Goal: Task Accomplishment & Management: Manage account settings

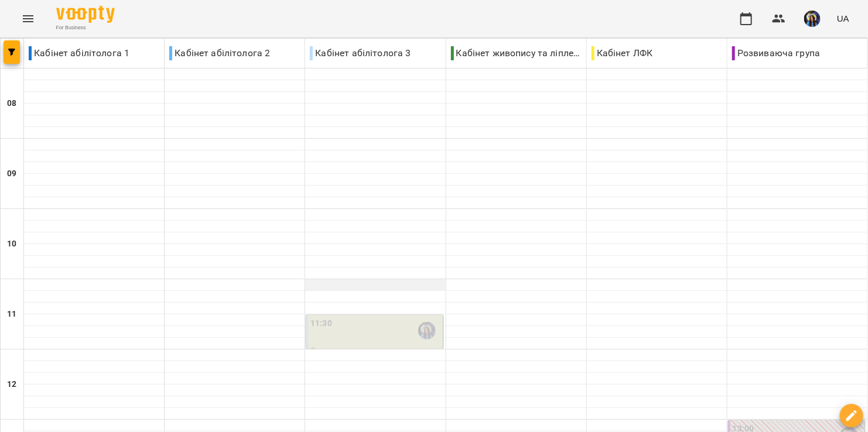
scroll to position [134, 0]
click at [369, 317] on div "11:30" at bounding box center [374, 330] width 129 height 27
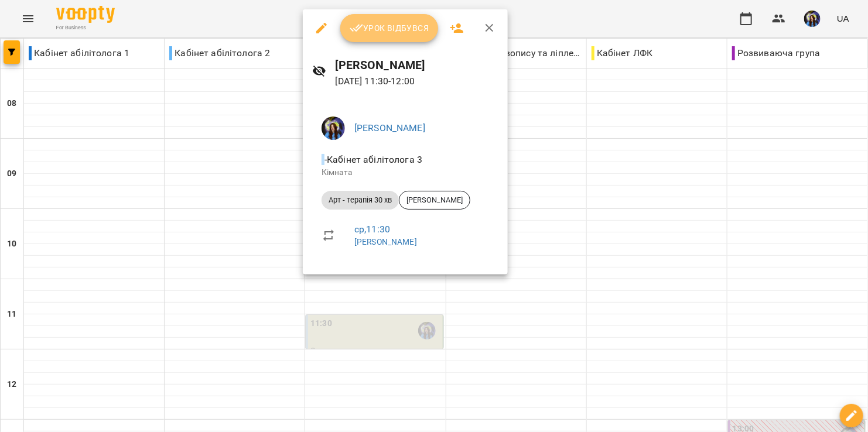
click at [401, 23] on span "Урок відбувся" at bounding box center [390, 28] width 80 height 14
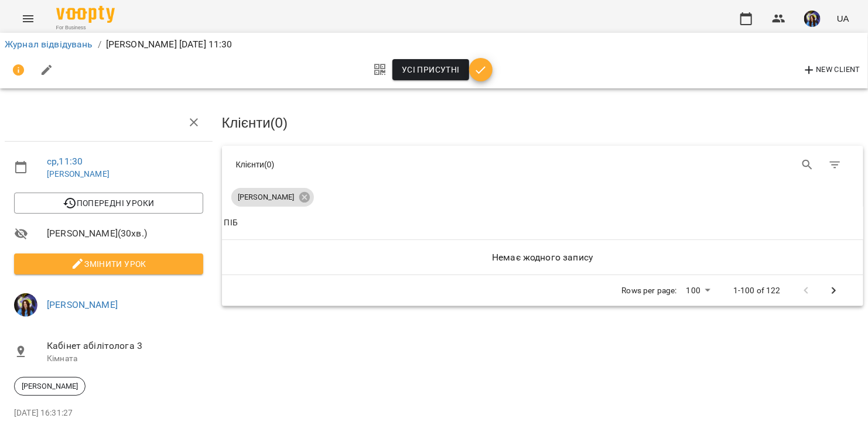
click at [486, 71] on icon "button" at bounding box center [481, 70] width 14 height 14
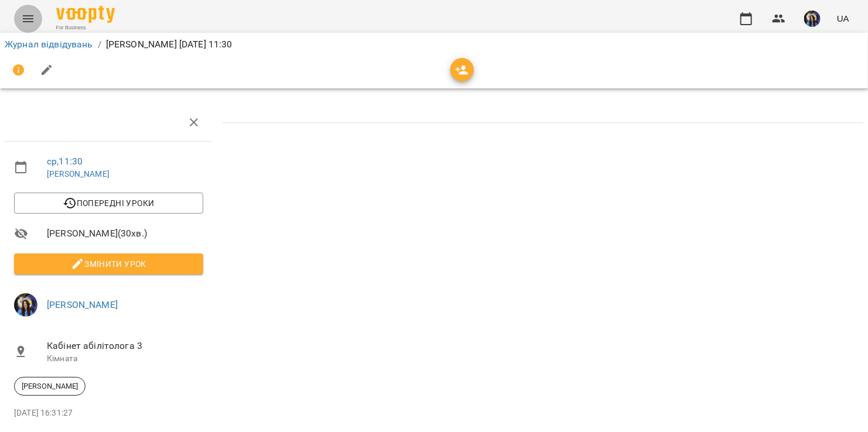
click at [27, 9] on button "Menu" at bounding box center [28, 19] width 28 height 28
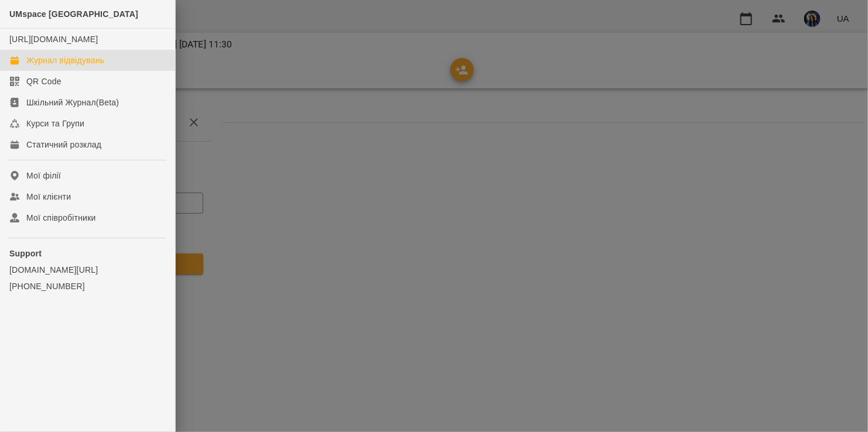
click at [49, 66] on div "Журнал відвідувань" at bounding box center [65, 60] width 78 height 12
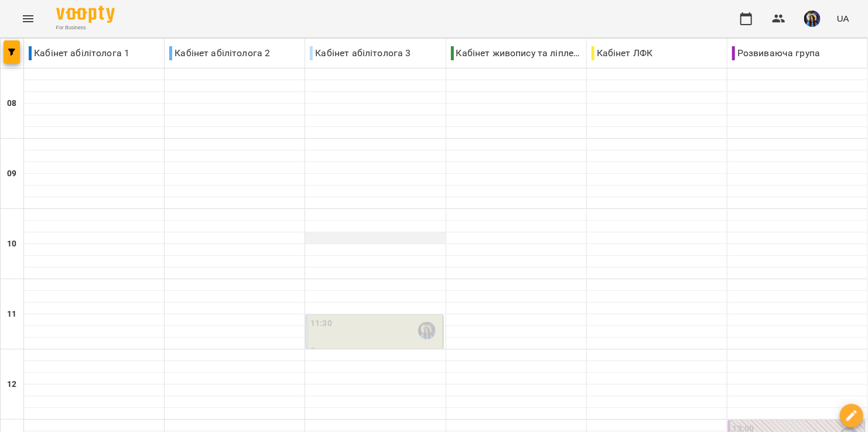
scroll to position [583, 0]
type input "**********"
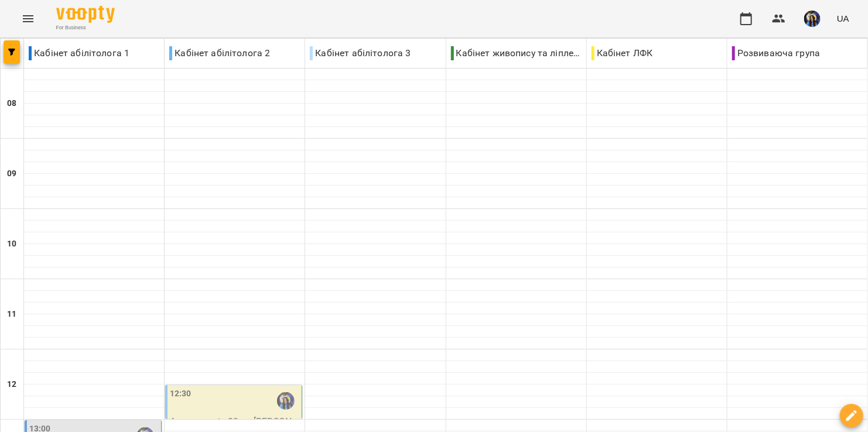
type input "**********"
click at [219, 388] on div "12:30" at bounding box center [234, 401] width 129 height 27
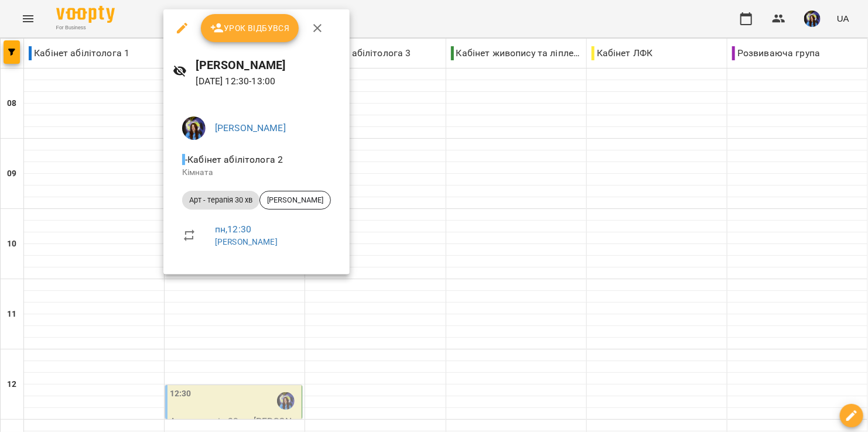
click at [95, 244] on div at bounding box center [434, 216] width 868 height 432
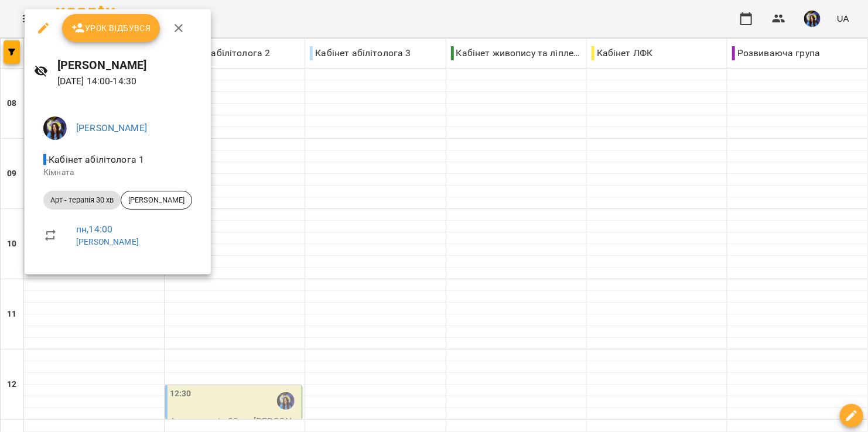
click at [180, 21] on icon "button" at bounding box center [179, 28] width 14 height 14
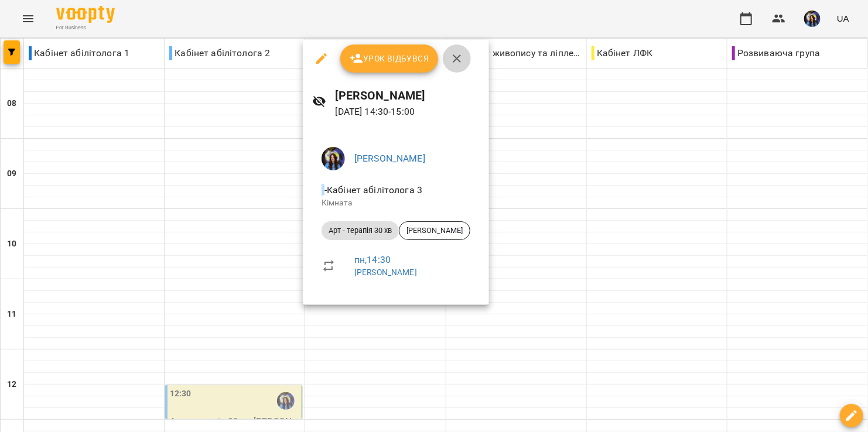
click at [452, 54] on icon "button" at bounding box center [457, 59] width 14 height 14
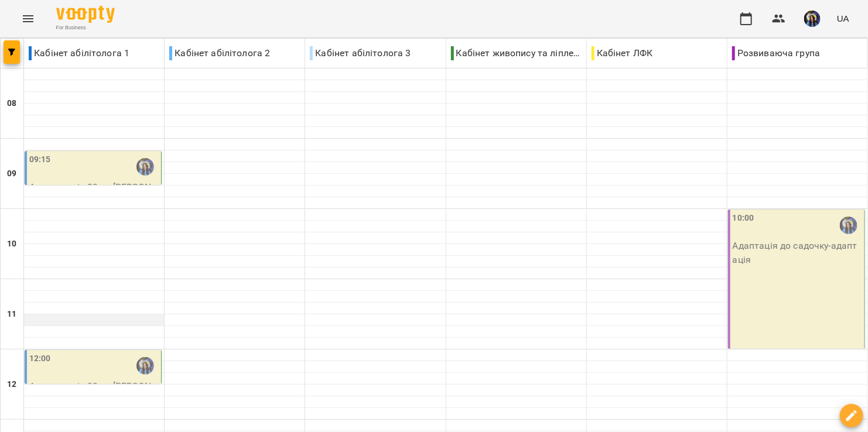
scroll to position [199, 0]
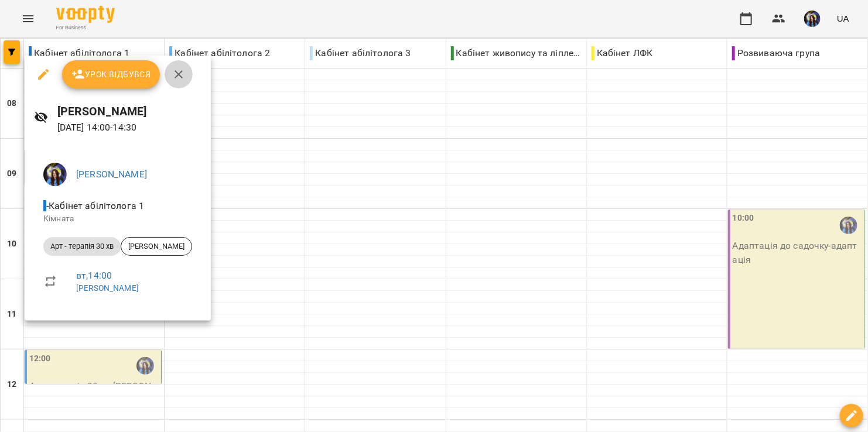
click at [180, 69] on icon "button" at bounding box center [179, 74] width 14 height 14
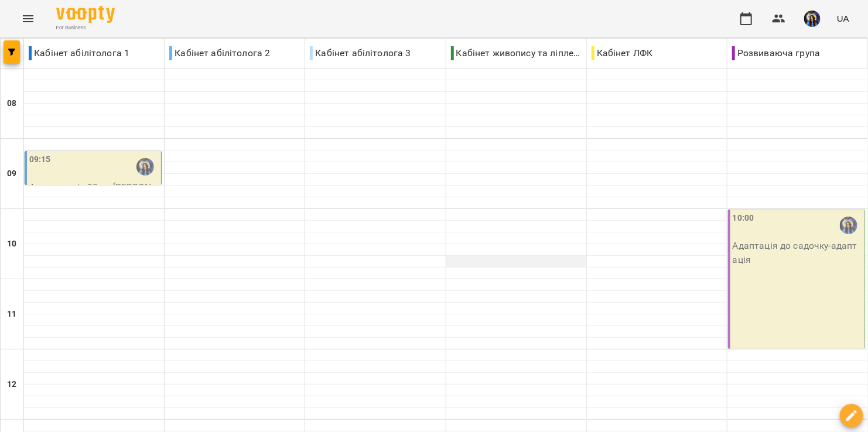
scroll to position [289, 0]
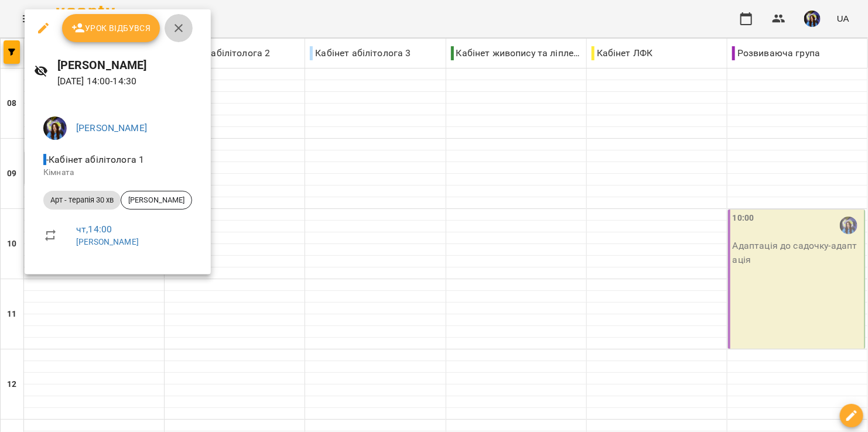
click at [173, 32] on icon "button" at bounding box center [179, 28] width 14 height 14
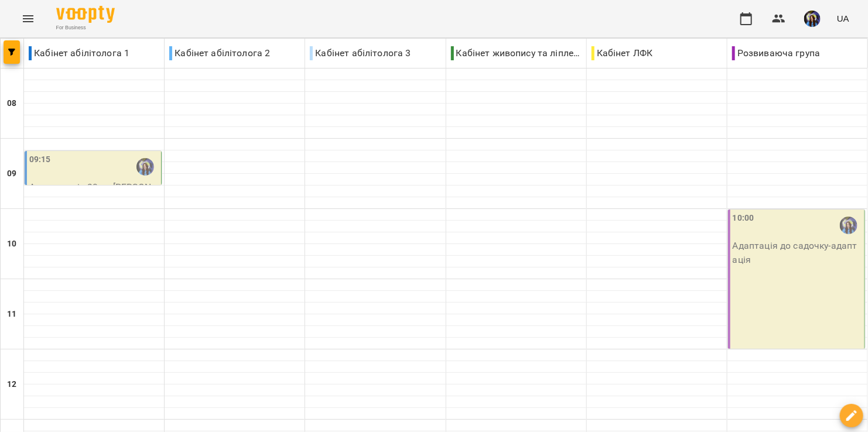
scroll to position [83, 0]
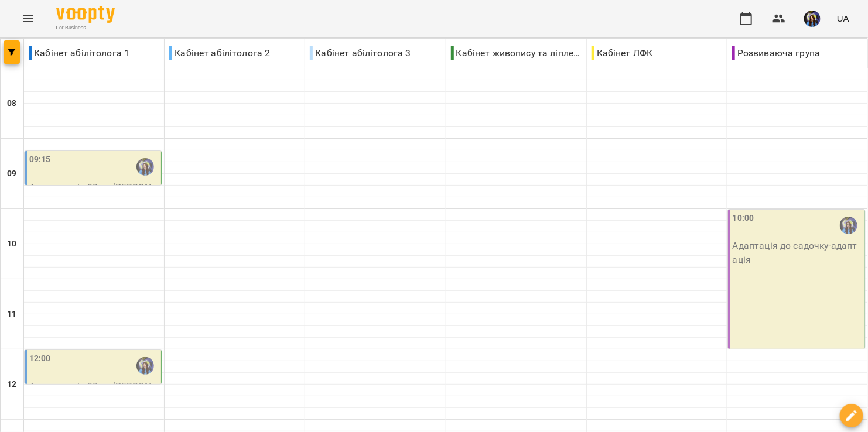
scroll to position [117, 0]
click at [62, 353] on div "12:00" at bounding box center [93, 366] width 129 height 27
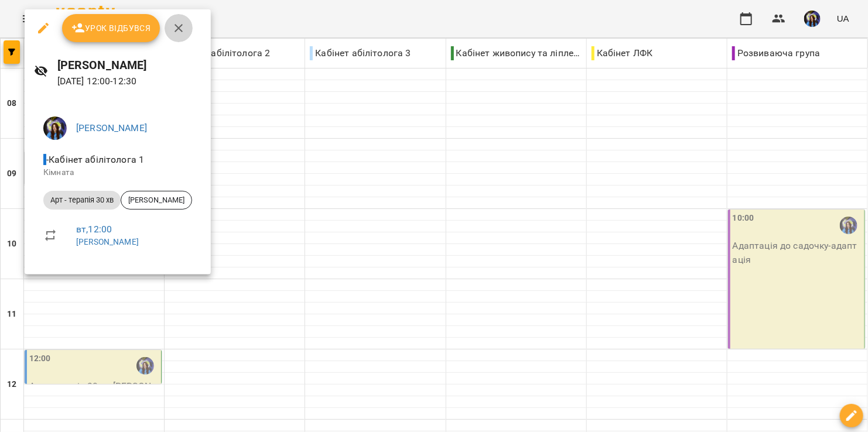
click at [177, 29] on icon "button" at bounding box center [179, 28] width 14 height 14
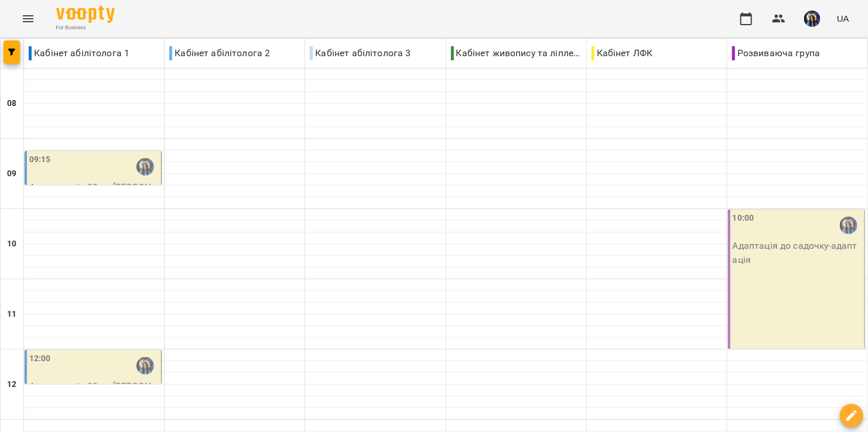
click at [66, 353] on div "12:00" at bounding box center [93, 366] width 129 height 27
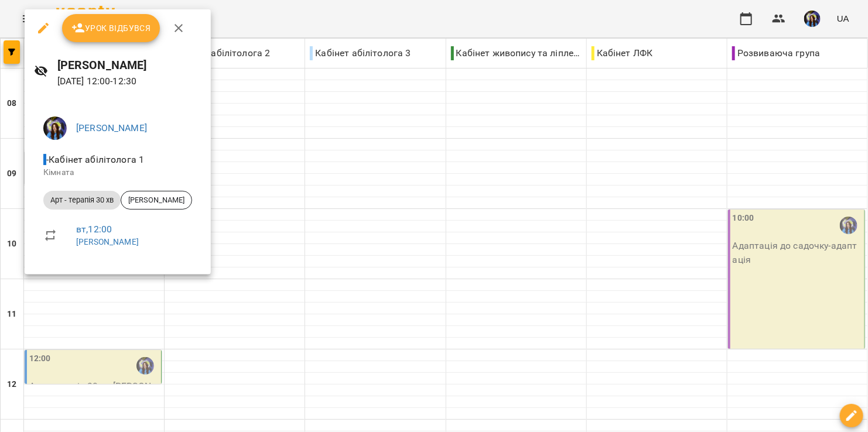
click at [87, 392] on div at bounding box center [434, 216] width 868 height 432
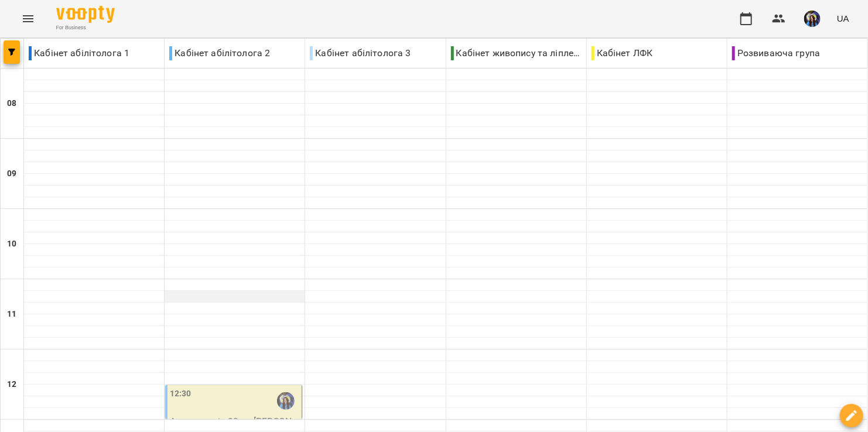
scroll to position [183, 0]
click at [215, 388] on div "12:30" at bounding box center [234, 401] width 129 height 27
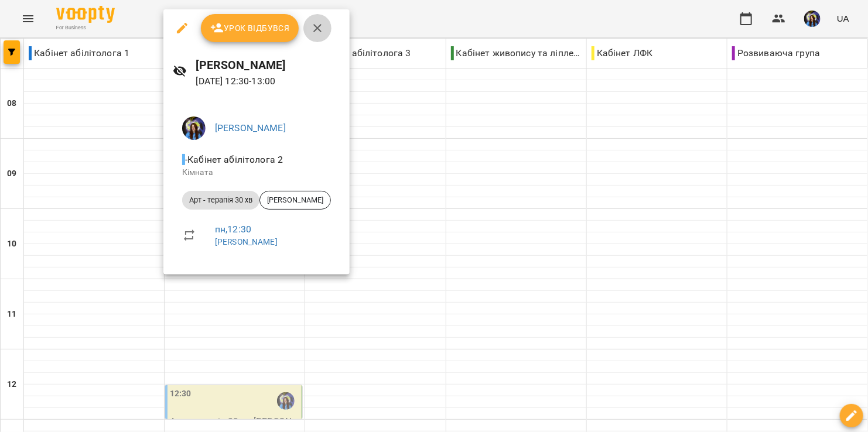
click at [317, 28] on icon "button" at bounding box center [317, 28] width 8 height 8
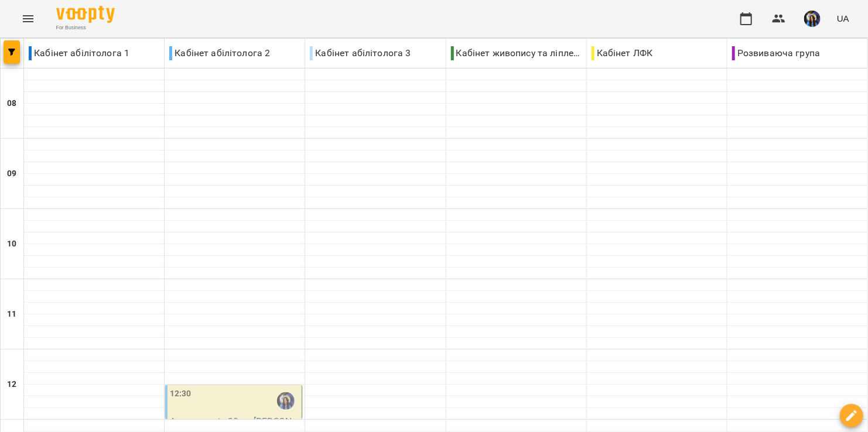
scroll to position [276, 0]
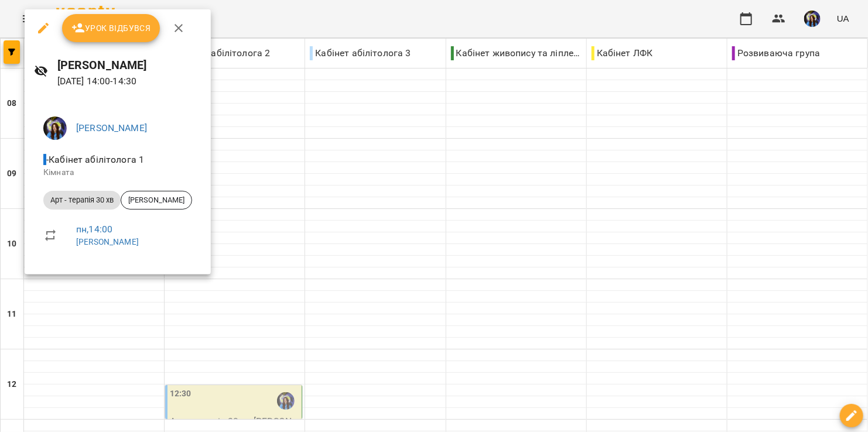
click at [342, 271] on div at bounding box center [434, 216] width 868 height 432
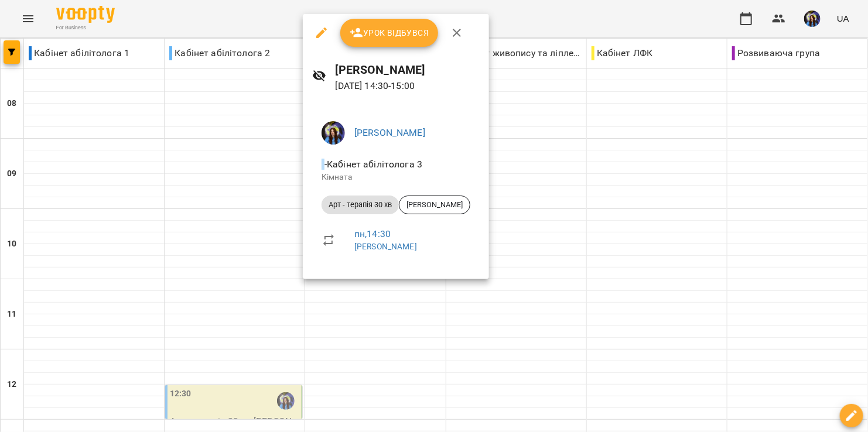
click at [459, 30] on icon "button" at bounding box center [457, 33] width 8 height 8
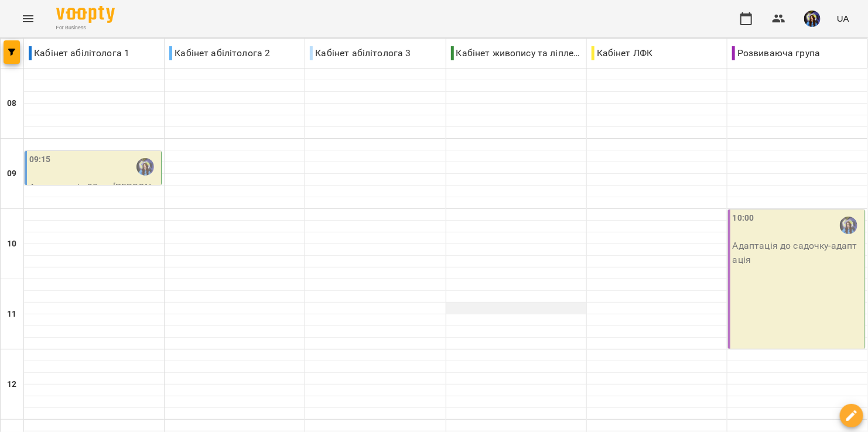
scroll to position [0, 0]
click at [815, 17] on img "button" at bounding box center [812, 19] width 16 height 16
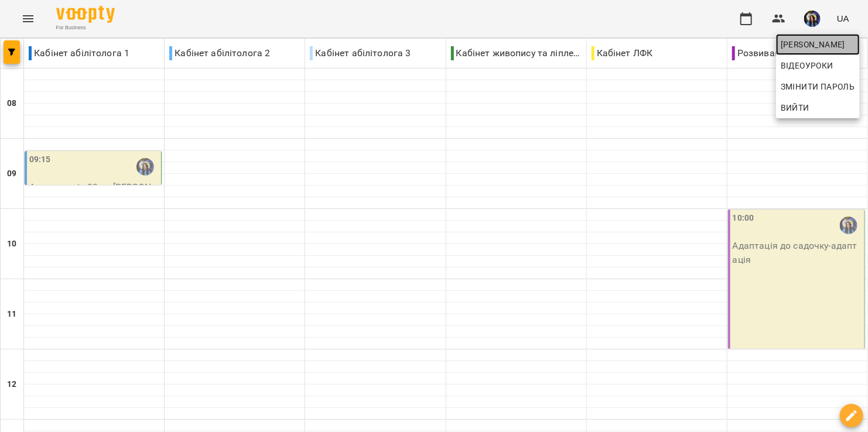
click at [811, 49] on span "[PERSON_NAME]" at bounding box center [818, 44] width 74 height 14
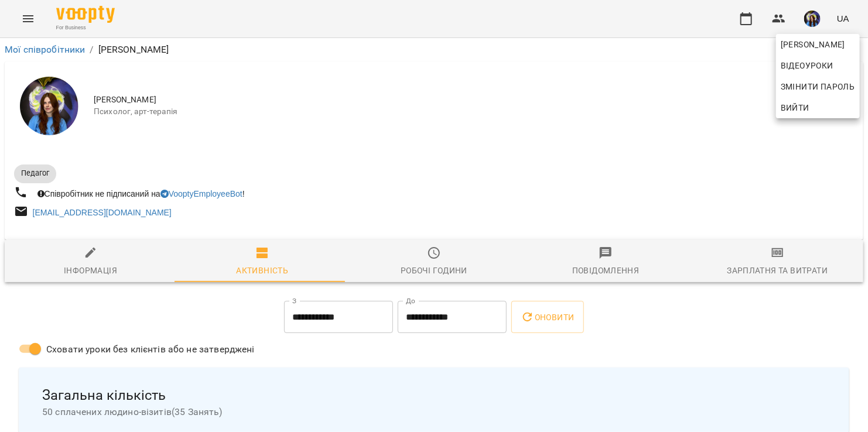
click at [332, 370] on div at bounding box center [434, 216] width 868 height 432
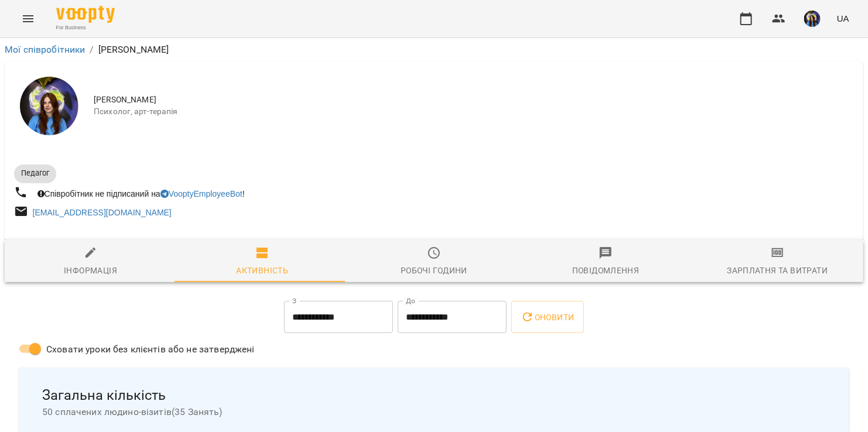
click at [332, 370] on div "[PERSON_NAME] Змінити пароль Вийти" at bounding box center [434, 216] width 868 height 432
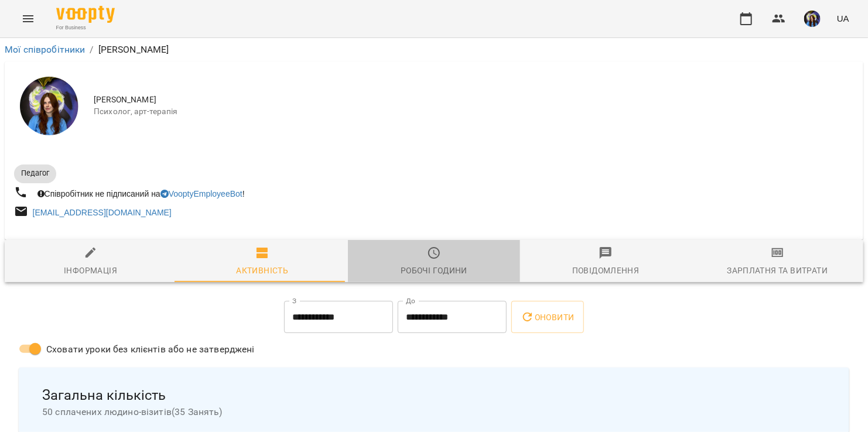
click at [436, 255] on icon "button" at bounding box center [434, 253] width 14 height 14
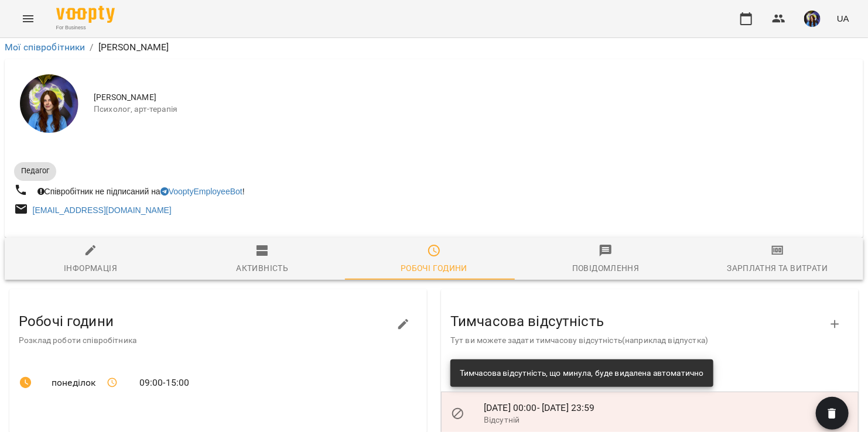
scroll to position [267, 0]
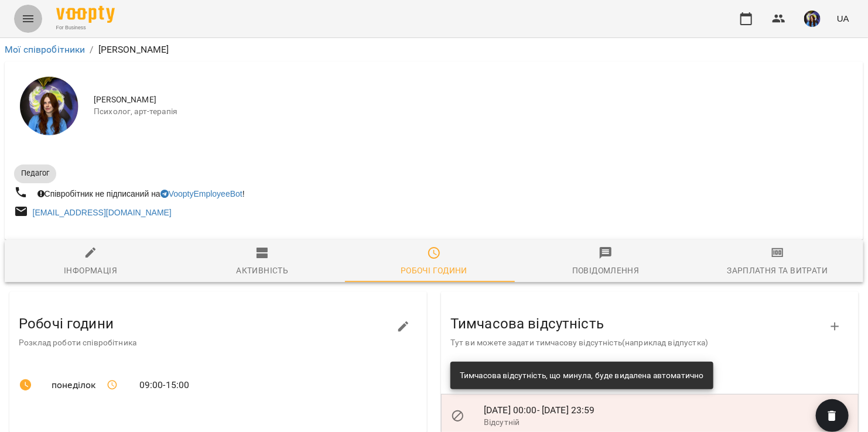
click at [26, 16] on icon "Menu" at bounding box center [28, 19] width 14 height 14
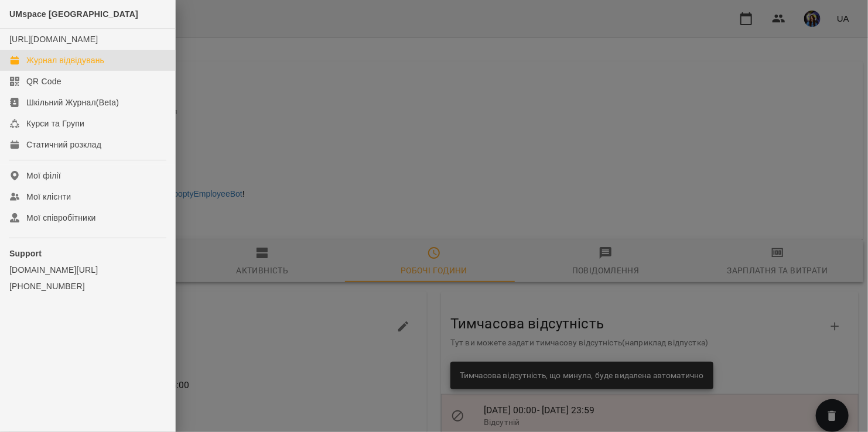
click at [60, 66] on div "Журнал відвідувань" at bounding box center [65, 60] width 78 height 12
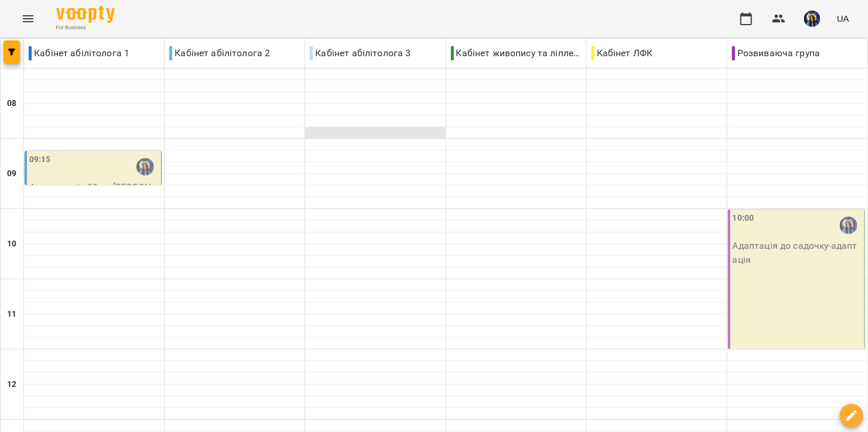
scroll to position [183, 0]
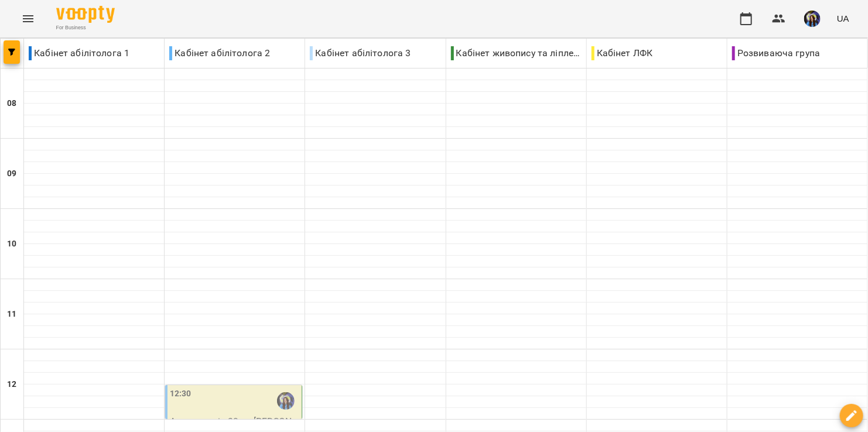
scroll to position [240, 0]
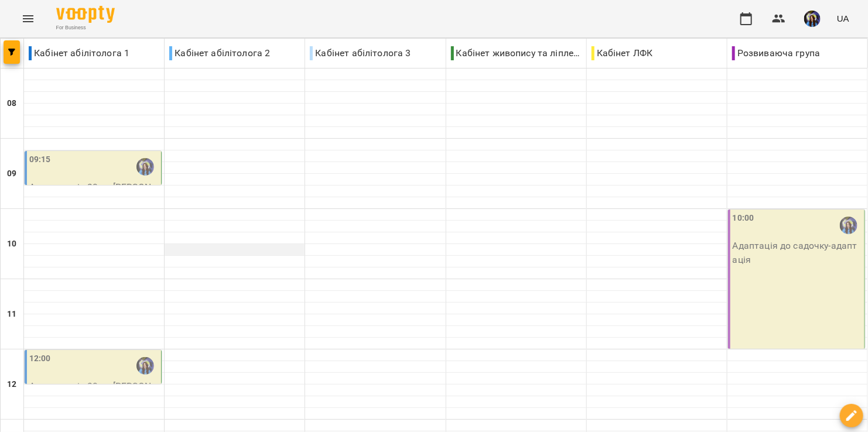
scroll to position [0, 0]
